Goal: Information Seeking & Learning: Learn about a topic

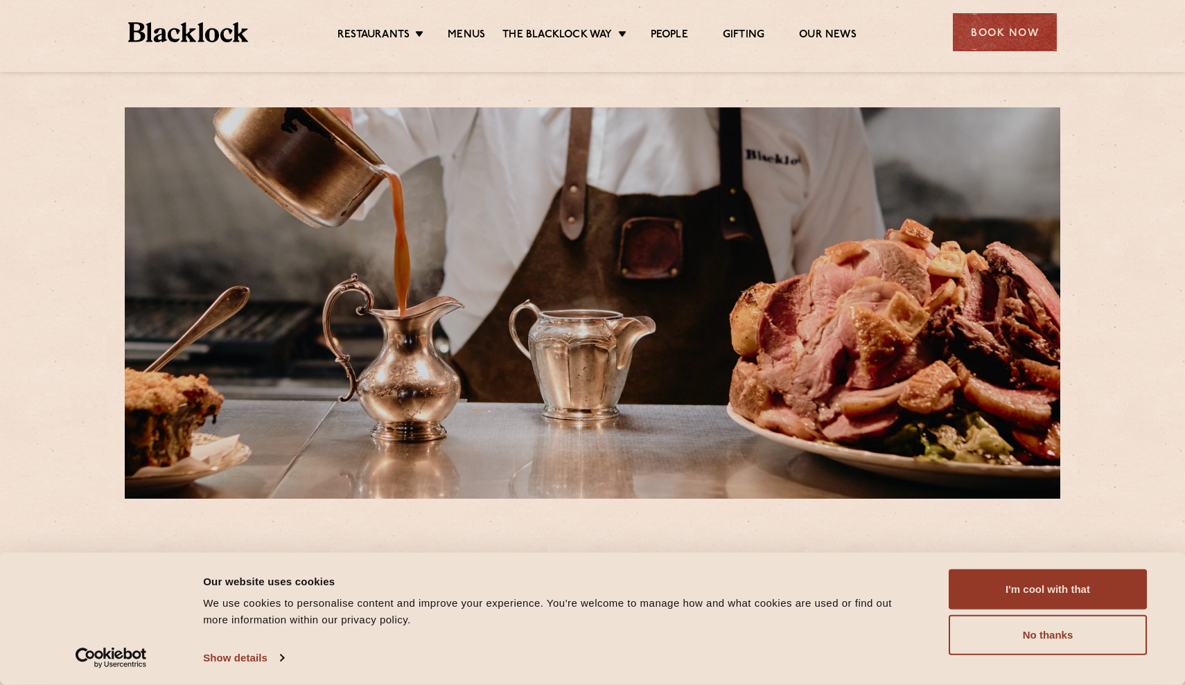
drag, startPoint x: 0, startPoint y: 0, endPoint x: 1067, endPoint y: 567, distance: 1208.0
click at [1067, 567] on div "Consent Details [#IABV2SETTINGS#] About Our website uses cookies We use cookies…" at bounding box center [592, 619] width 1185 height 132
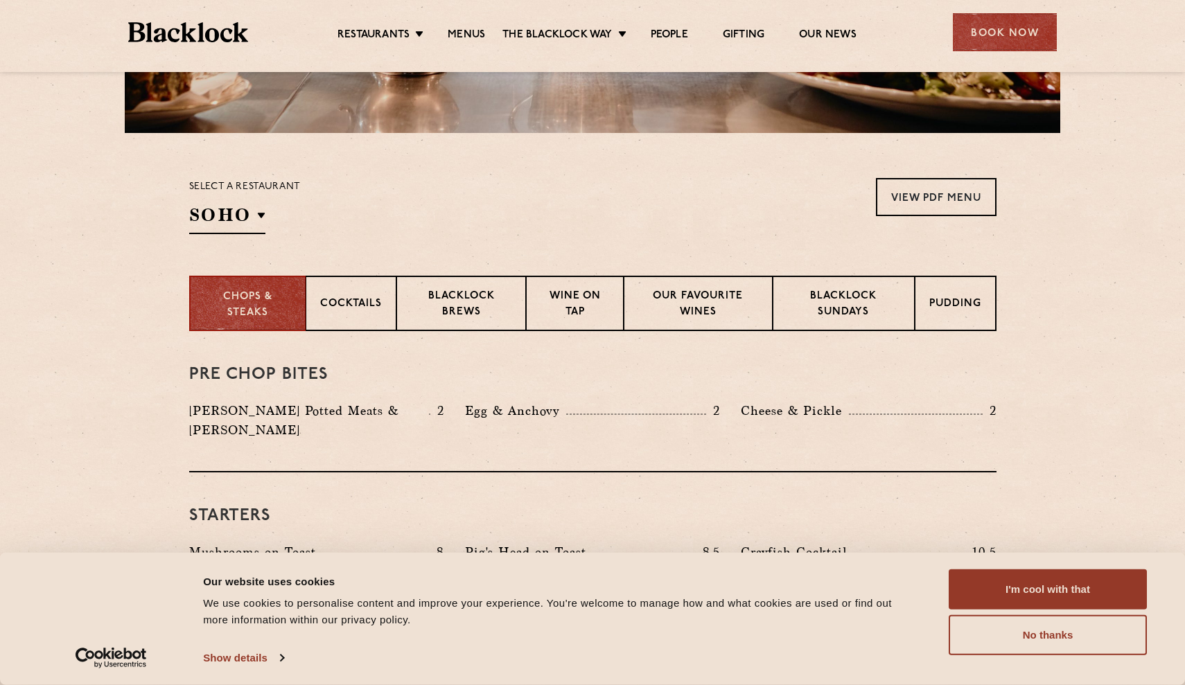
scroll to position [366, 0]
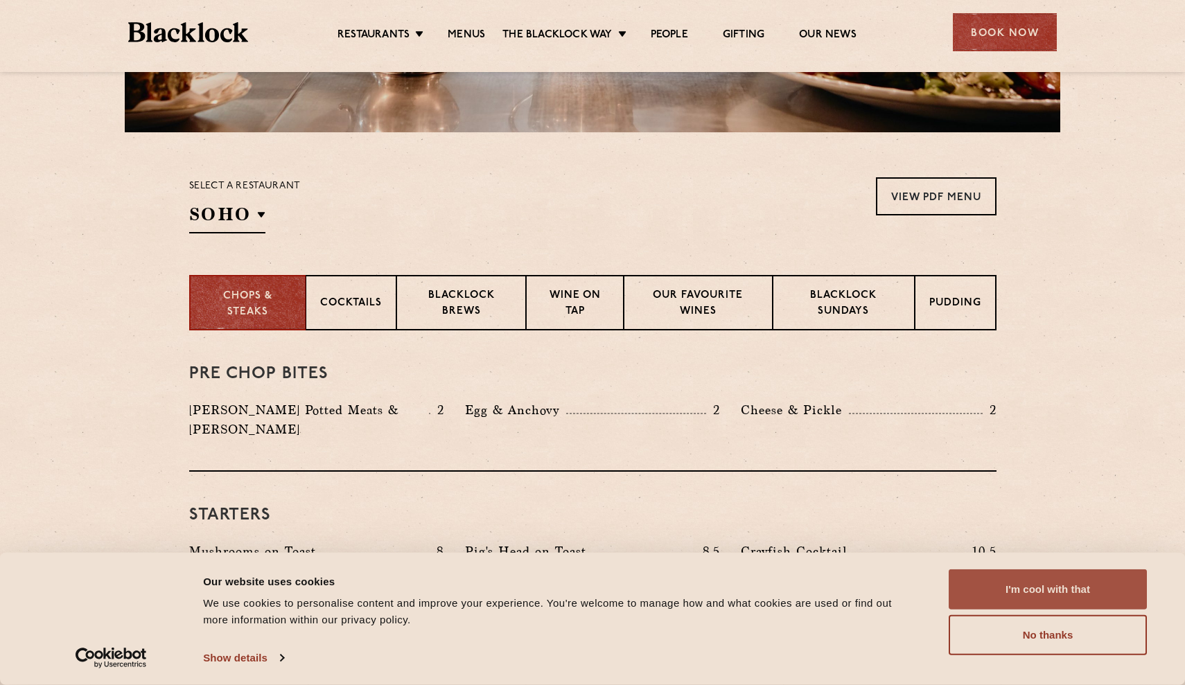
click at [1038, 585] on button "I'm cool with that" at bounding box center [1047, 589] width 198 height 40
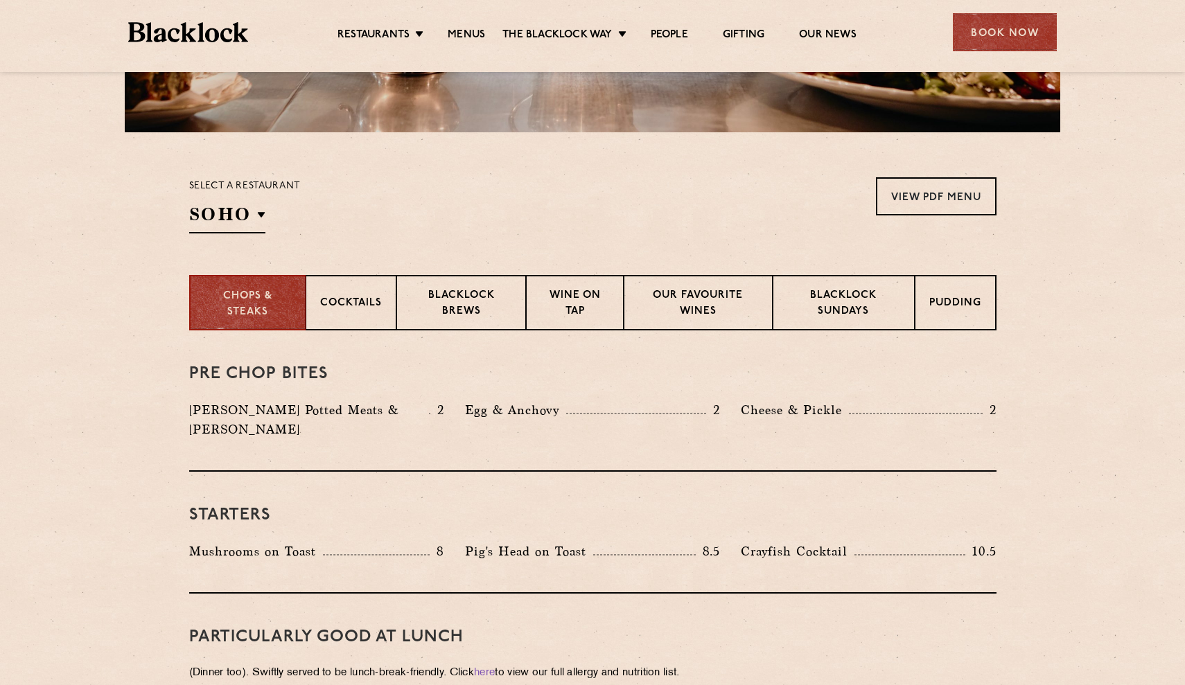
click at [772, 518] on div "Starters Mushrooms on Toast 8 Pig's Head on Toast 8.5 Crayfish Cocktail 10.5" at bounding box center [592, 533] width 807 height 122
click at [795, 475] on div "Starters Mushrooms on Toast 8 Pig's Head on Toast 8.5 Crayfish Cocktail 10.5" at bounding box center [592, 533] width 807 height 122
click at [359, 311] on p "Cocktails" at bounding box center [351, 304] width 62 height 17
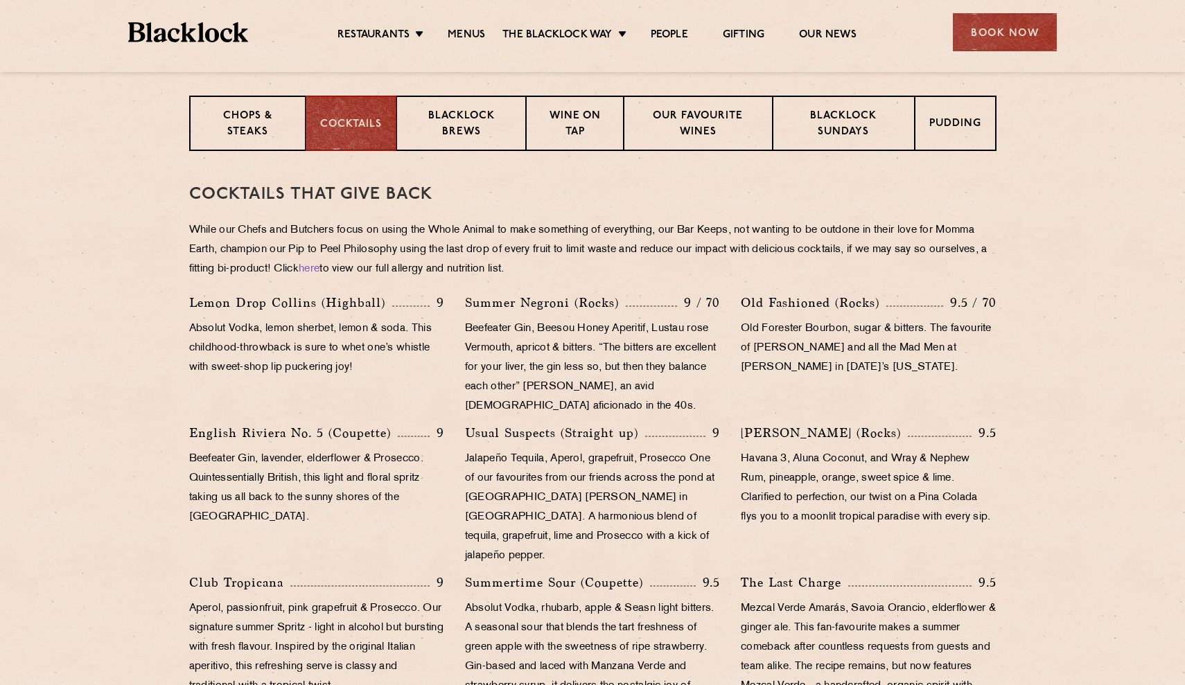
scroll to position [560, 0]
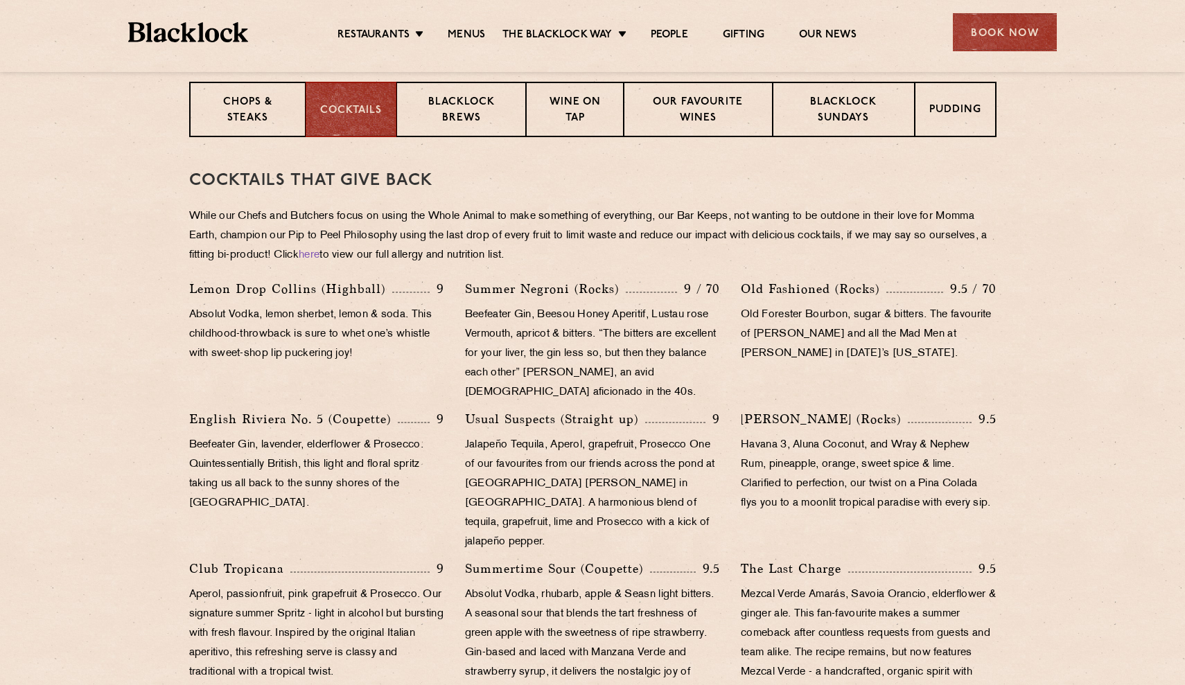
click at [857, 432] on div "[PERSON_NAME] (Rocks) 9.5 Havana 3, Aluna Coconut, and [PERSON_NAME] & Nephew R…" at bounding box center [868, 484] width 276 height 150
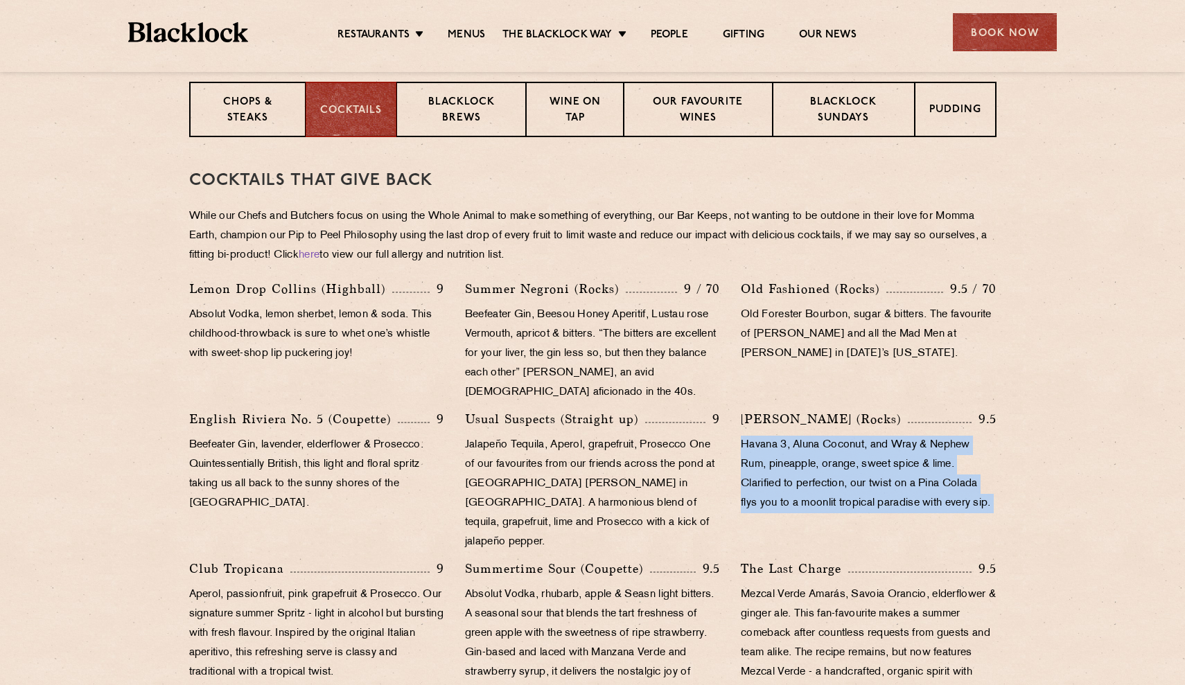
click at [857, 432] on div "[PERSON_NAME] (Rocks) 9.5 Havana 3, Aluna Coconut, and [PERSON_NAME] & Nephew R…" at bounding box center [868, 484] width 276 height 150
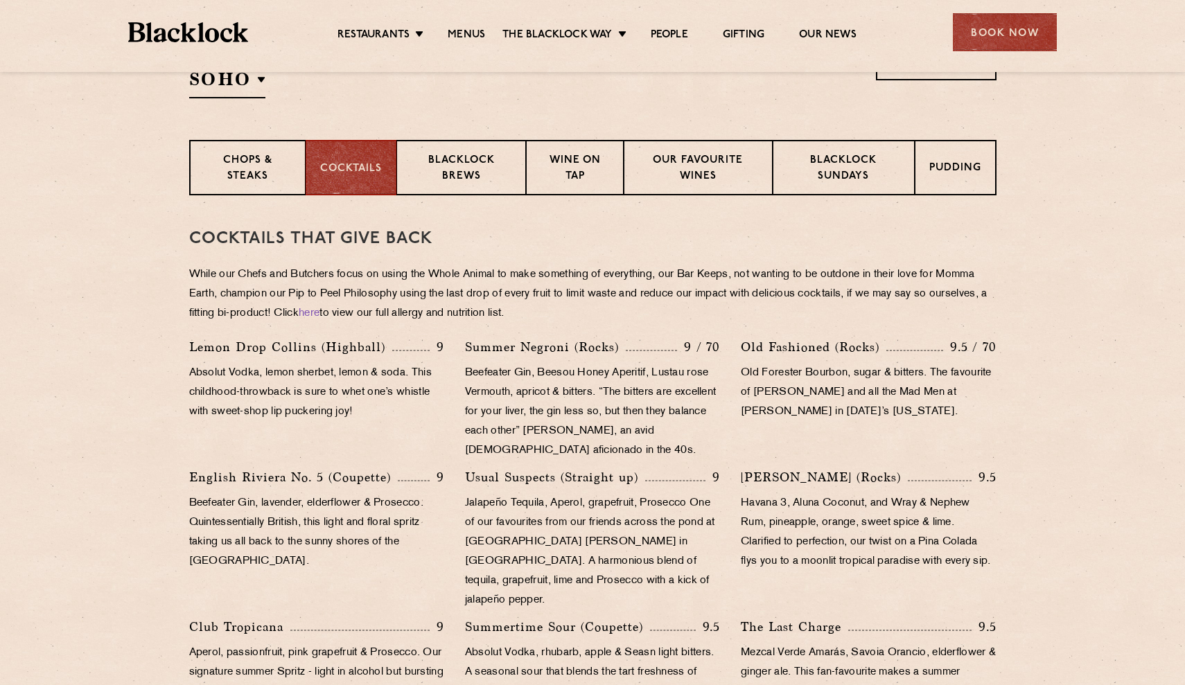
scroll to position [88, 0]
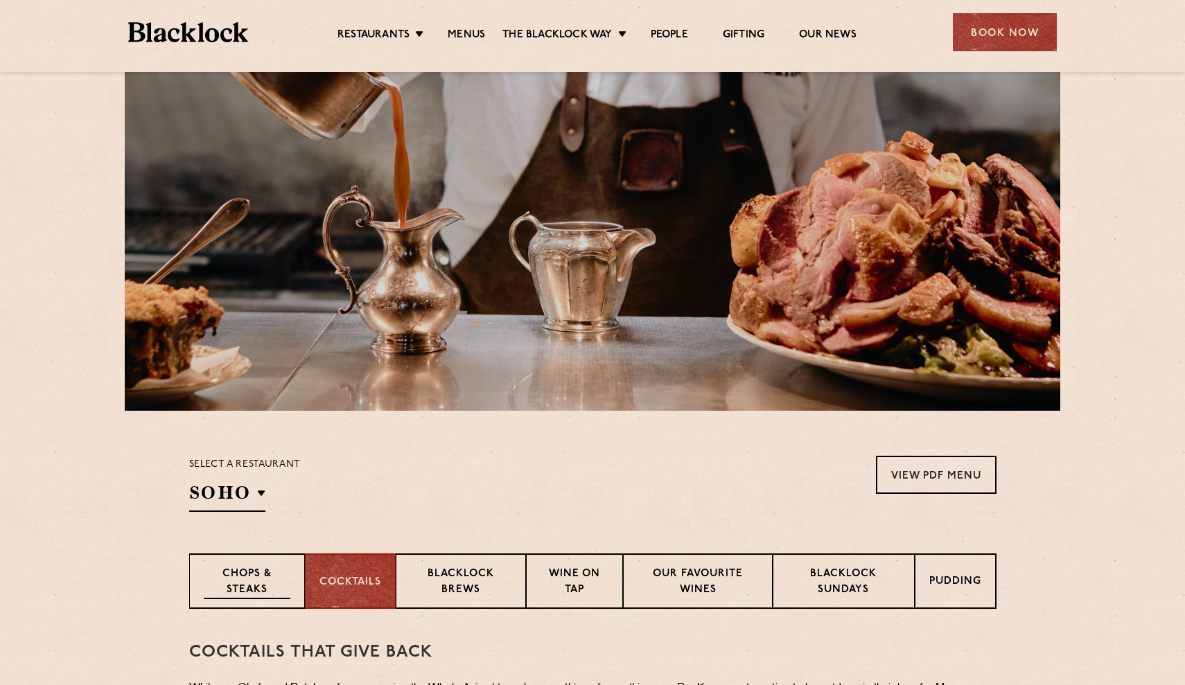
click at [251, 587] on p "Chops & Steaks" at bounding box center [247, 583] width 87 height 33
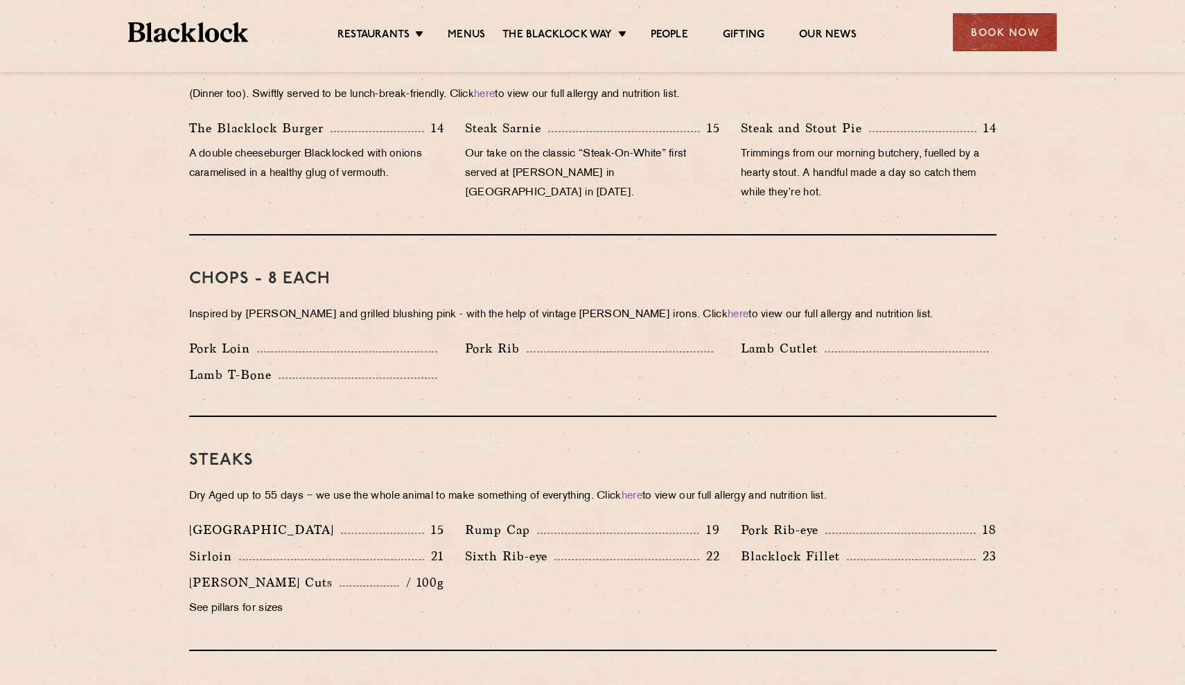
scroll to position [946, 0]
click at [452, 425] on div "Steaks Dry Aged up to 55 days − we use the whole animal to make something of ev…" at bounding box center [592, 533] width 807 height 234
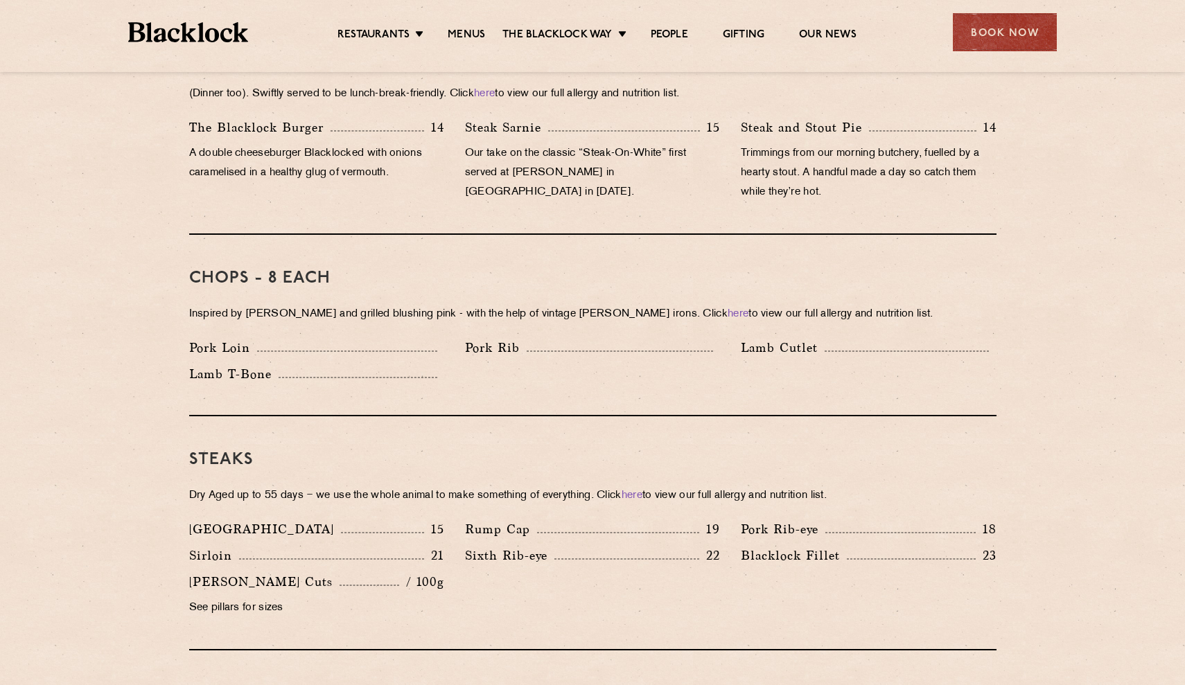
click at [452, 425] on div "Steaks Dry Aged up to 55 days − we use the whole animal to make something of ev…" at bounding box center [592, 533] width 807 height 234
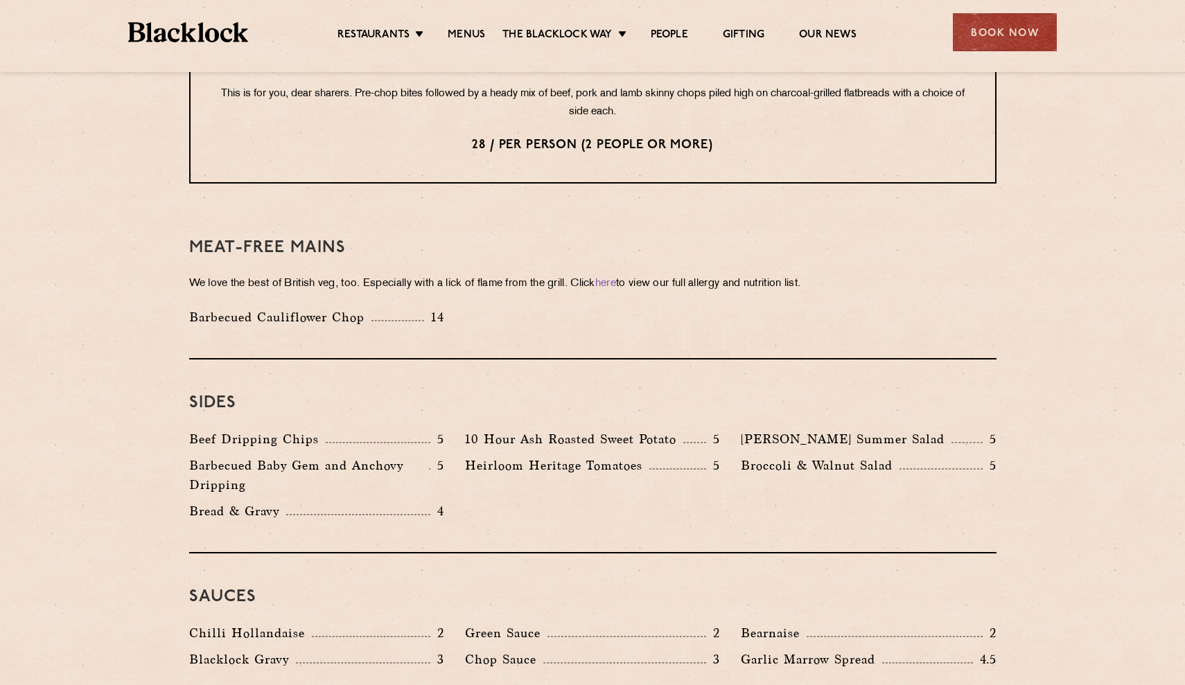
scroll to position [1901, 0]
